Goal: Find specific page/section: Find specific page/section

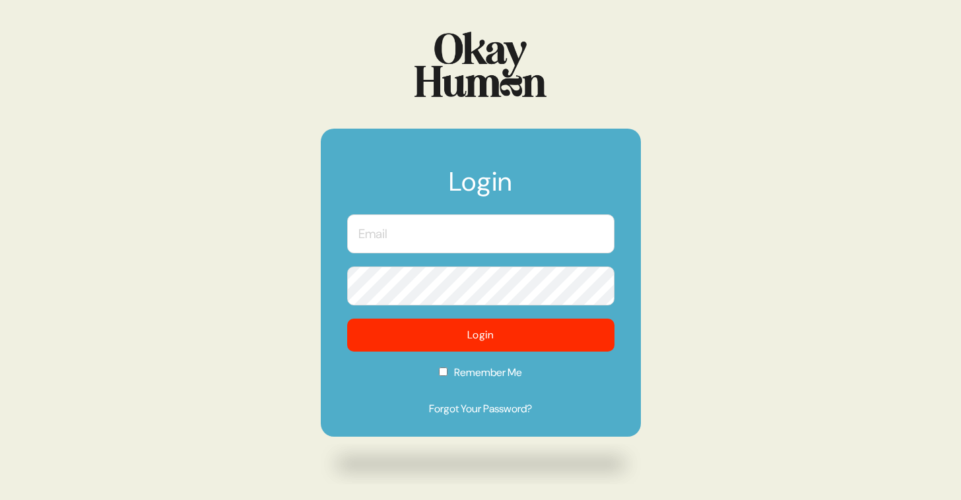
click at [424, 239] on input "text" at bounding box center [480, 234] width 267 height 39
click at [0, 500] on com-1password-button at bounding box center [0, 500] width 0 height 0
type input "[PERSON_NAME][EMAIL_ADDRESS][DOMAIN_NAME]"
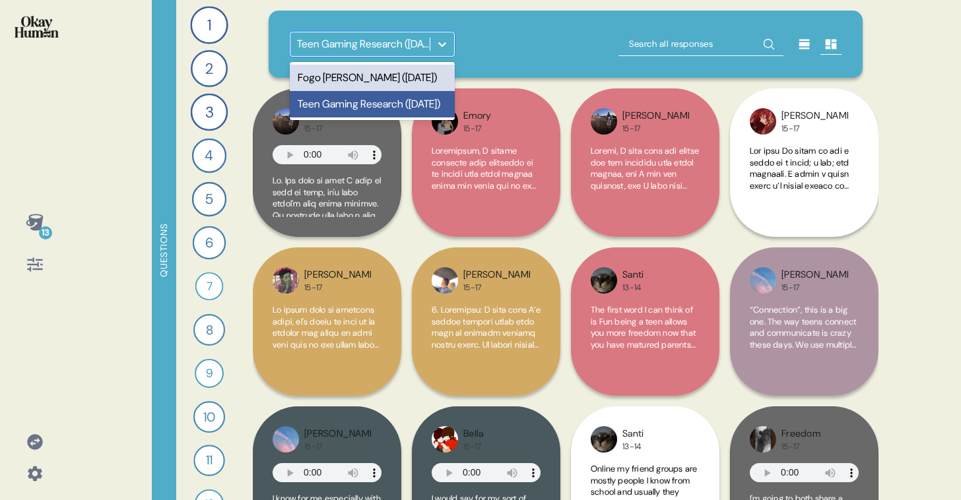
click at [442, 43] on icon at bounding box center [442, 44] width 13 height 13
click at [415, 76] on div "Fogo [PERSON_NAME] ([DATE])" at bounding box center [372, 78] width 165 height 26
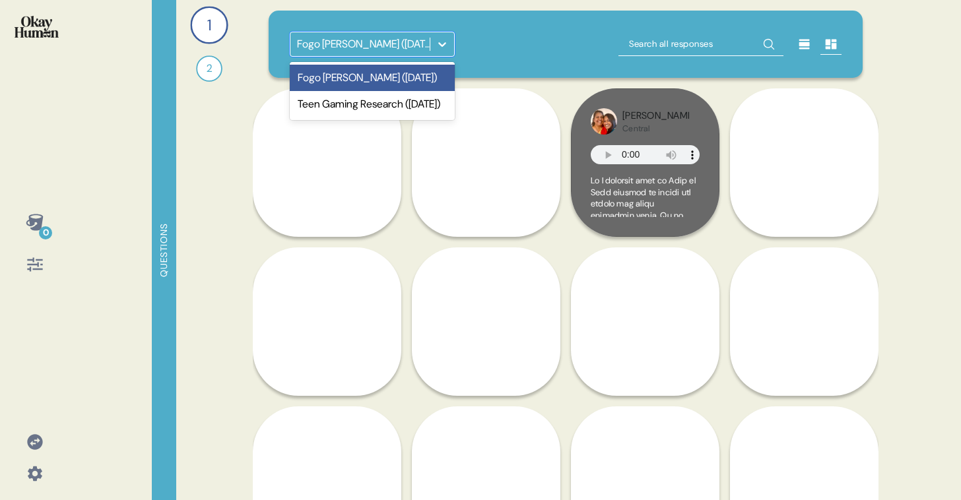
click at [407, 45] on div "Fogo [PERSON_NAME] ([DATE])" at bounding box center [364, 44] width 134 height 16
click at [388, 113] on div "Teen Gaming Research ([DATE])" at bounding box center [372, 104] width 165 height 26
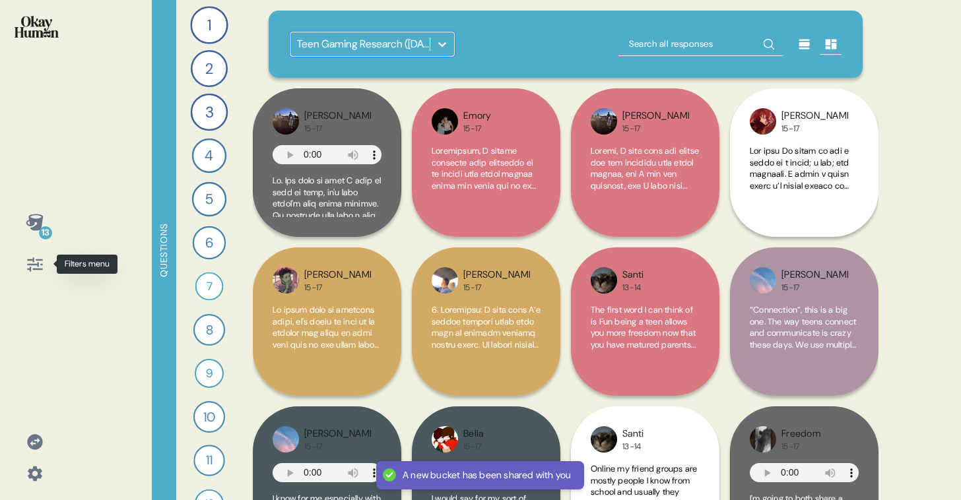
click at [37, 265] on icon at bounding box center [34, 264] width 15 height 14
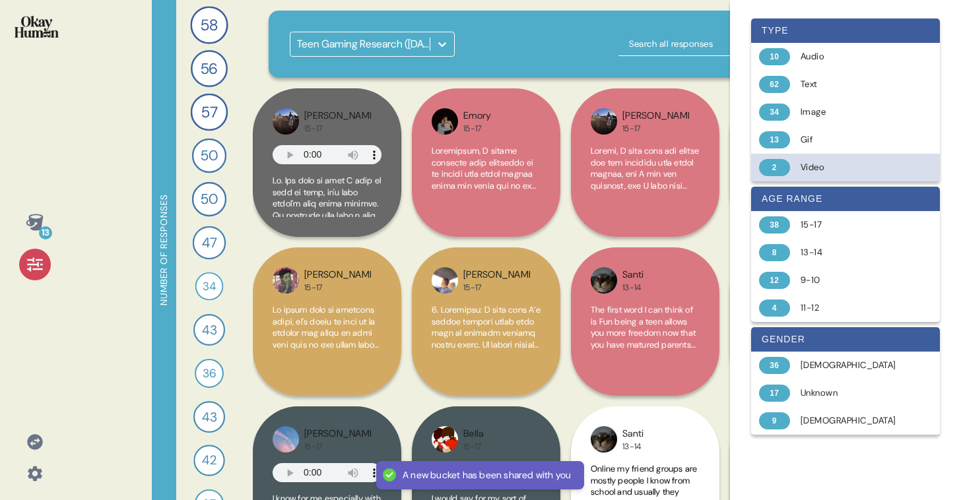
click at [833, 164] on div "Video" at bounding box center [853, 167] width 105 height 13
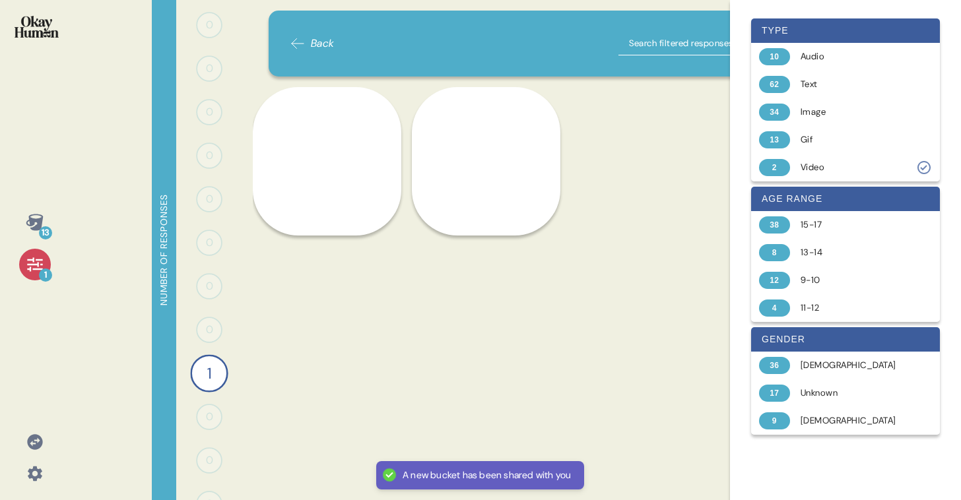
click at [295, 35] on div "Back" at bounding box center [312, 44] width 45 height 24
